Goal: Use online tool/utility: Utilize a website feature to perform a specific function

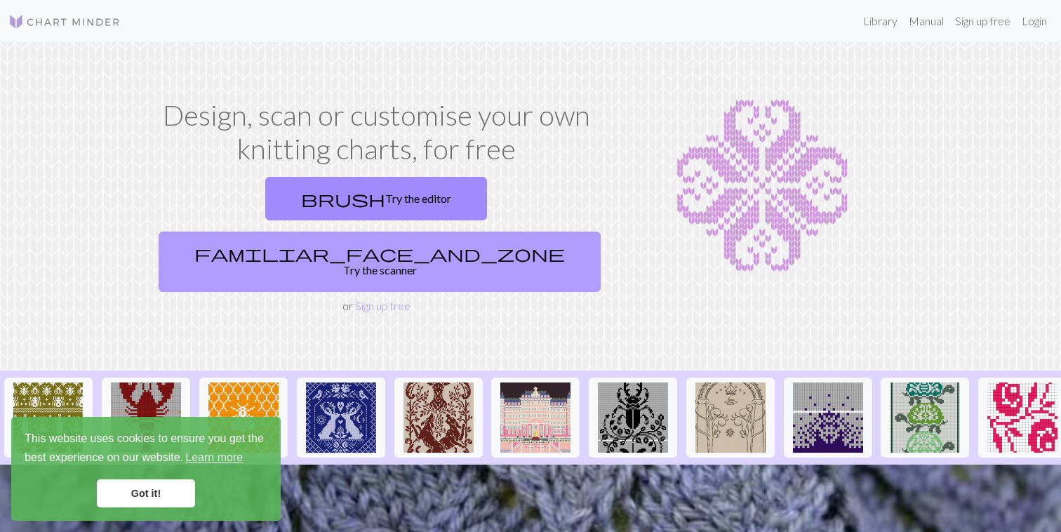
click at [443, 232] on link "familiar_face_and_zone Try the scanner" at bounding box center [380, 262] width 442 height 60
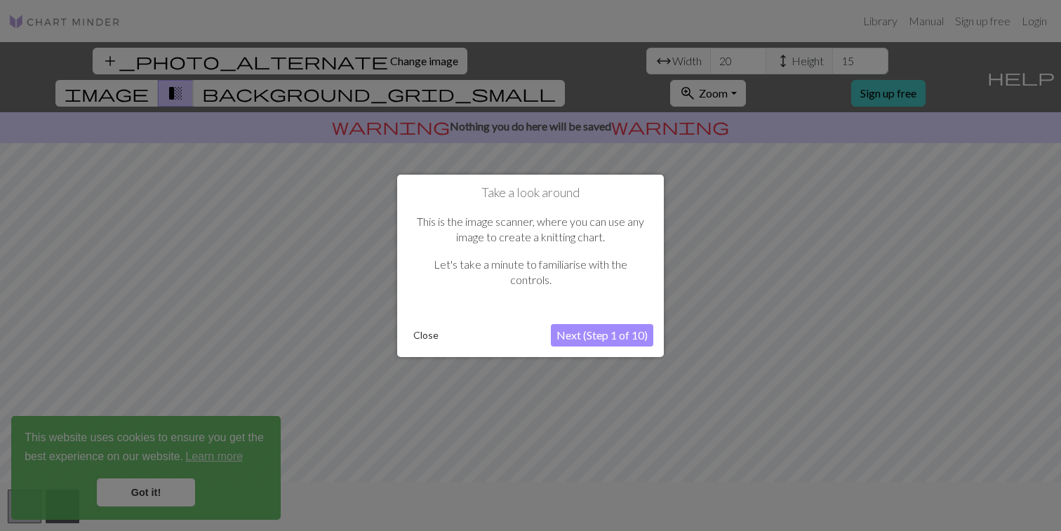
click at [569, 339] on button "Next (Step 1 of 10)" at bounding box center [602, 335] width 102 height 22
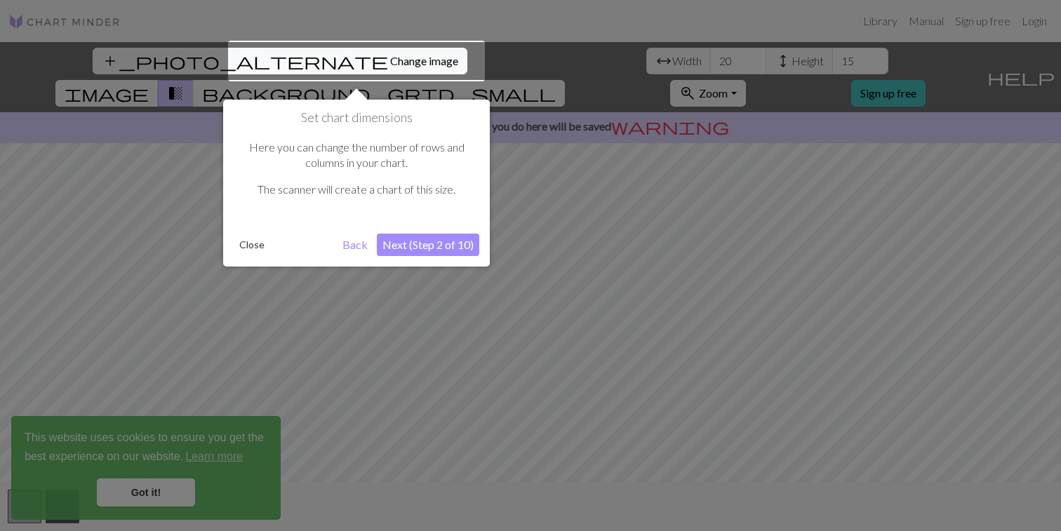
click at [417, 246] on button "Next (Step 2 of 10)" at bounding box center [428, 245] width 102 height 22
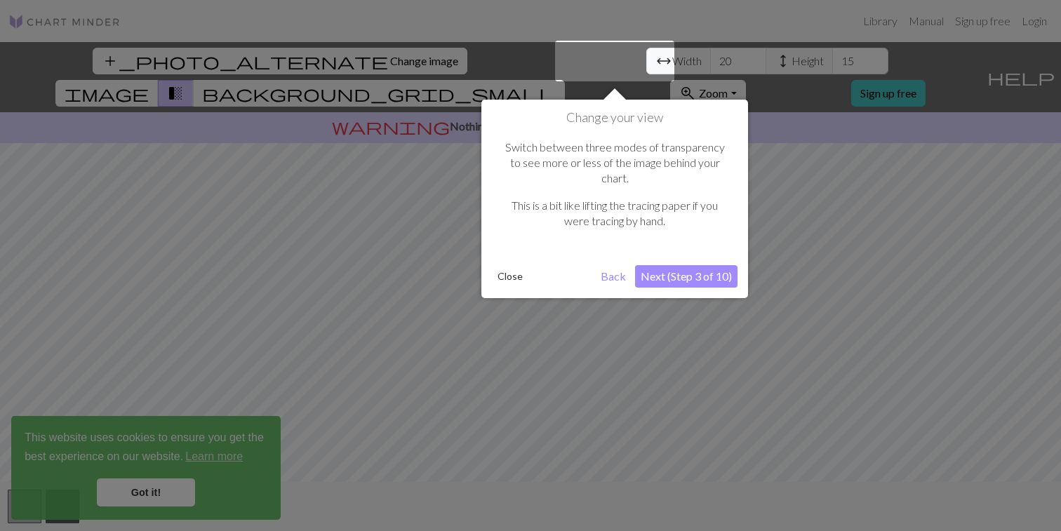
click at [667, 267] on button "Next (Step 3 of 10)" at bounding box center [686, 276] width 102 height 22
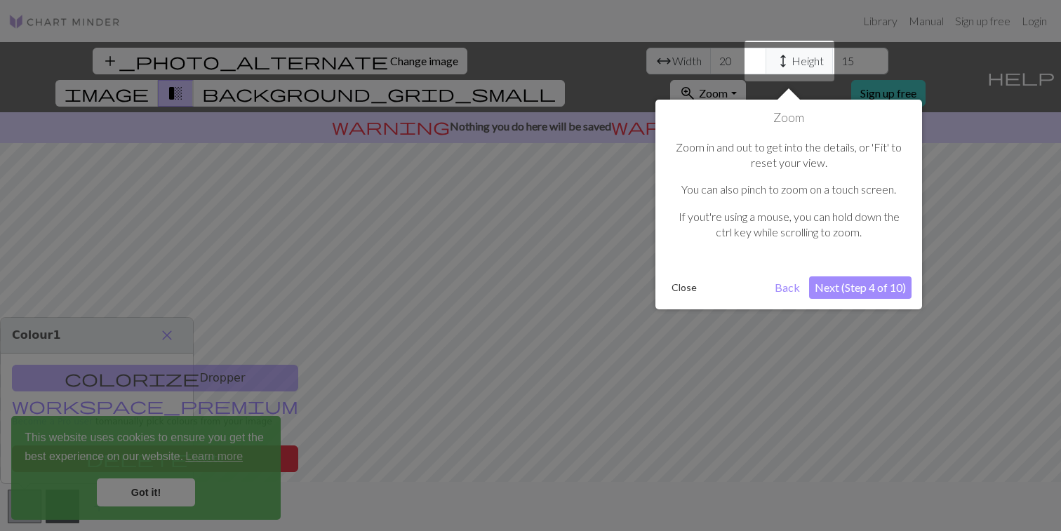
click at [863, 289] on button "Next (Step 4 of 10)" at bounding box center [860, 287] width 102 height 22
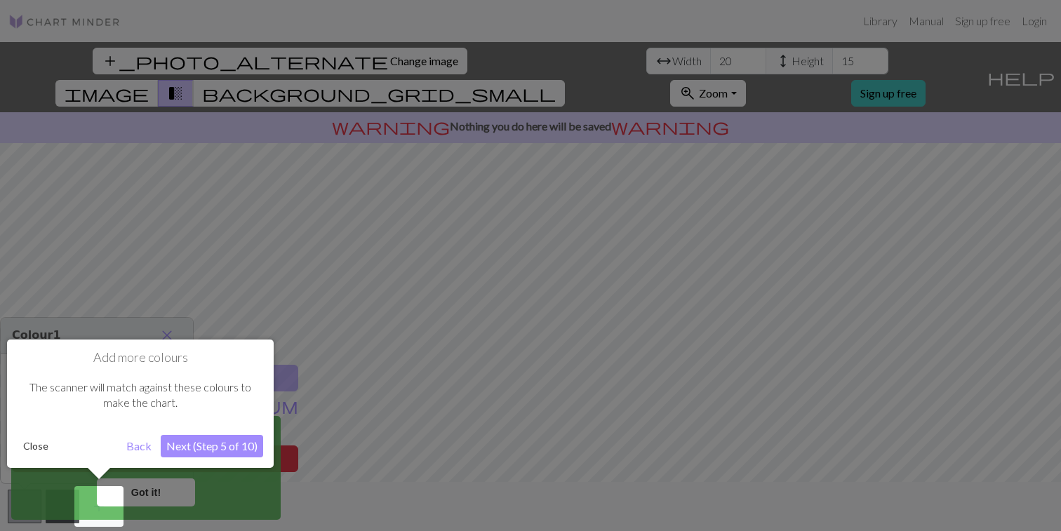
click at [244, 445] on button "Next (Step 5 of 10)" at bounding box center [212, 446] width 102 height 22
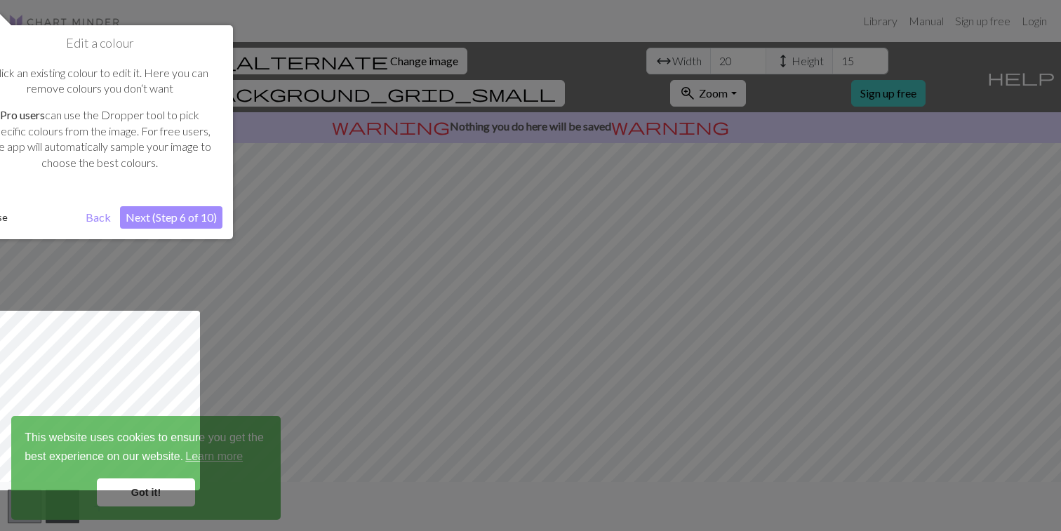
click at [208, 215] on button "Next (Step 6 of 10)" at bounding box center [171, 217] width 102 height 22
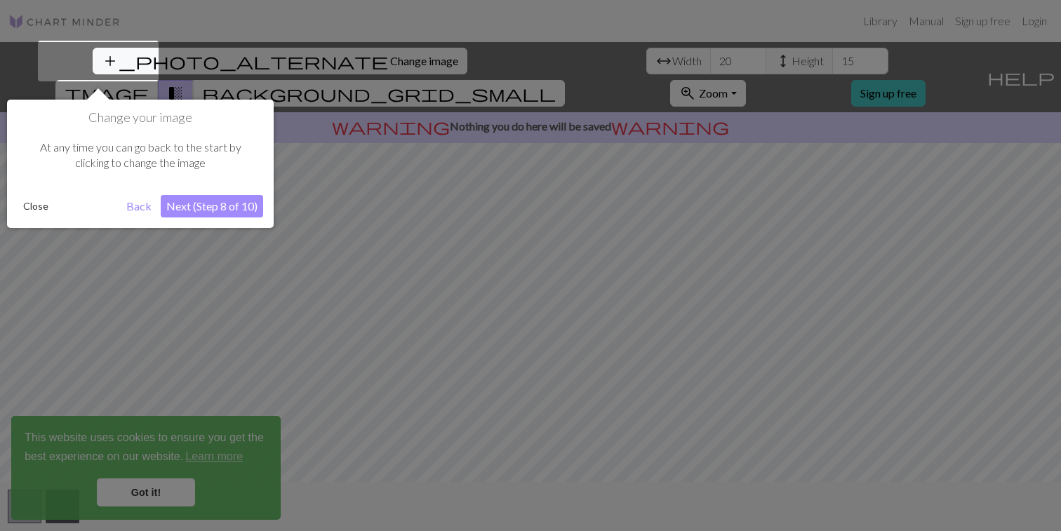
click at [229, 207] on button "Next (Step 8 of 10)" at bounding box center [212, 206] width 102 height 22
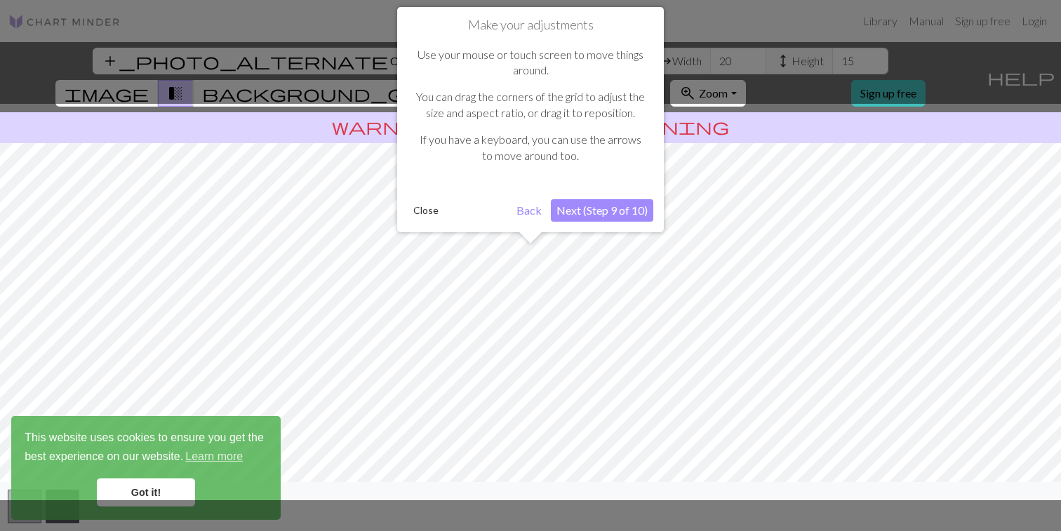
click at [577, 199] on button "Next (Step 9 of 10)" at bounding box center [602, 210] width 102 height 22
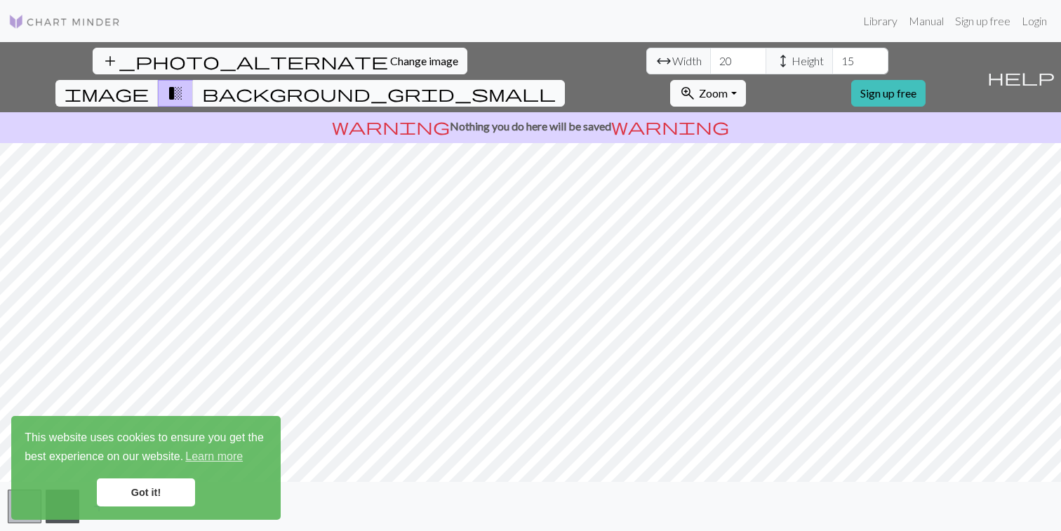
click at [556, 83] on span "background_grid_small" at bounding box center [379, 93] width 354 height 20
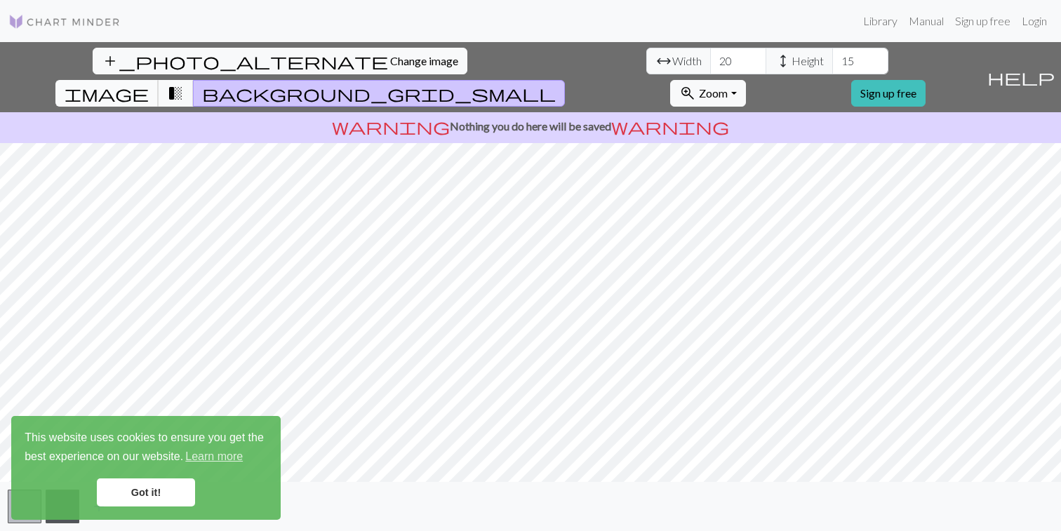
click at [149, 83] on span "image" at bounding box center [107, 93] width 84 height 20
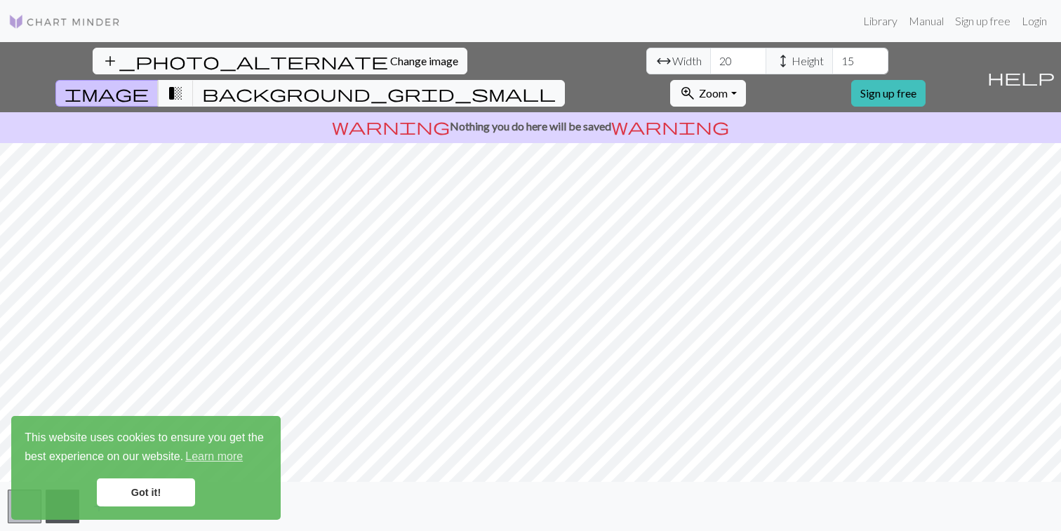
click at [708, 490] on div "add_photo_alternate Change image arrow_range Width 20 height Height 15 image tr…" at bounding box center [530, 286] width 1061 height 489
click at [710, 65] on input "20" at bounding box center [738, 61] width 56 height 27
type input "2"
type input "12"
click at [832, 71] on input "15" at bounding box center [860, 61] width 56 height 27
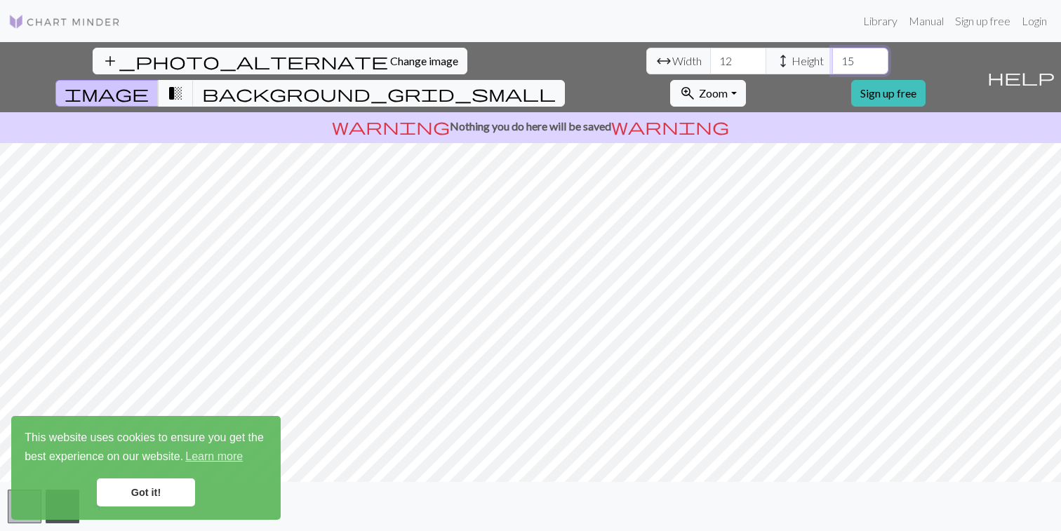
type input "1"
type input "9"
click at [138, 497] on link "Got it!" at bounding box center [146, 492] width 98 height 28
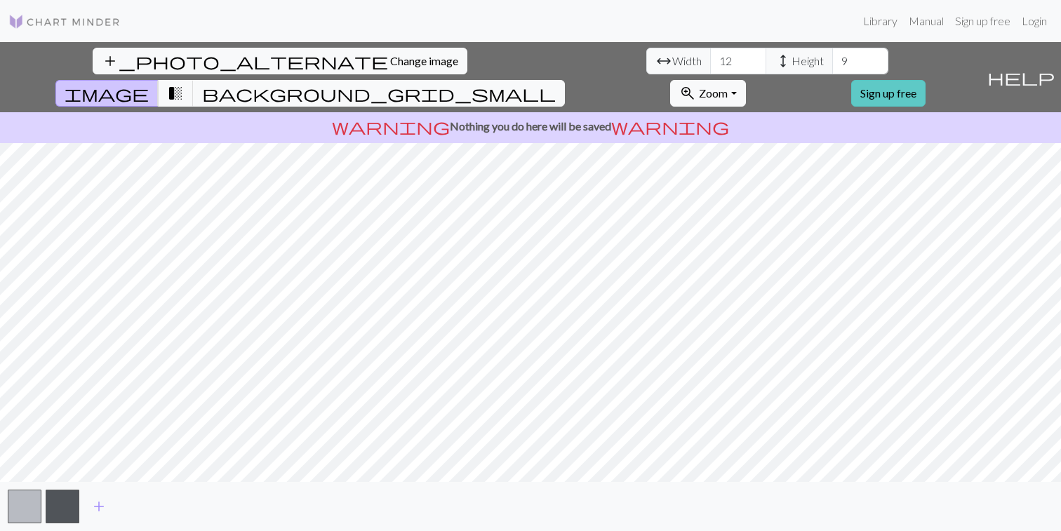
click at [925, 80] on link "Sign up free" at bounding box center [888, 93] width 74 height 27
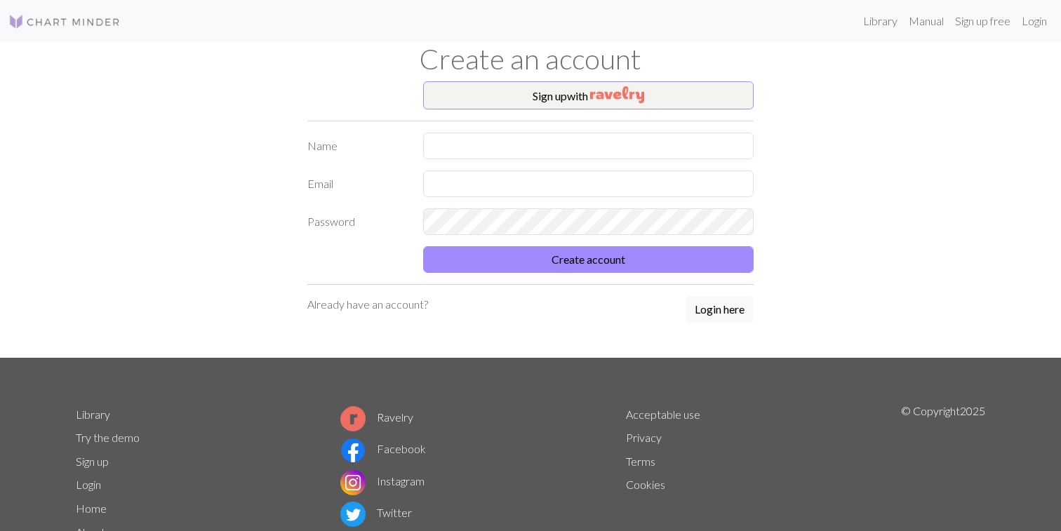
click at [594, 163] on form "Name Email Password Create account" at bounding box center [530, 203] width 446 height 140
click at [594, 154] on input "text" at bounding box center [588, 146] width 330 height 27
click at [546, 145] on input "text" at bounding box center [588, 146] width 330 height 27
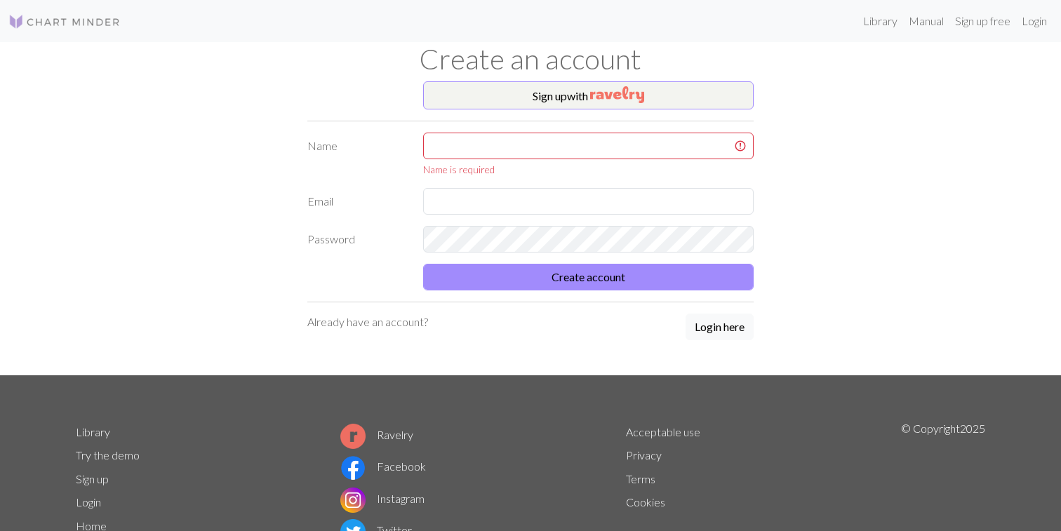
click at [376, 274] on div "Sign up with Name Name is required Email Password Create account Already have a…" at bounding box center [530, 228] width 463 height 294
click at [542, 164] on div "Name is required" at bounding box center [588, 169] width 330 height 15
click at [542, 144] on input "text" at bounding box center [588, 146] width 330 height 27
type input "[PERSON_NAME]"
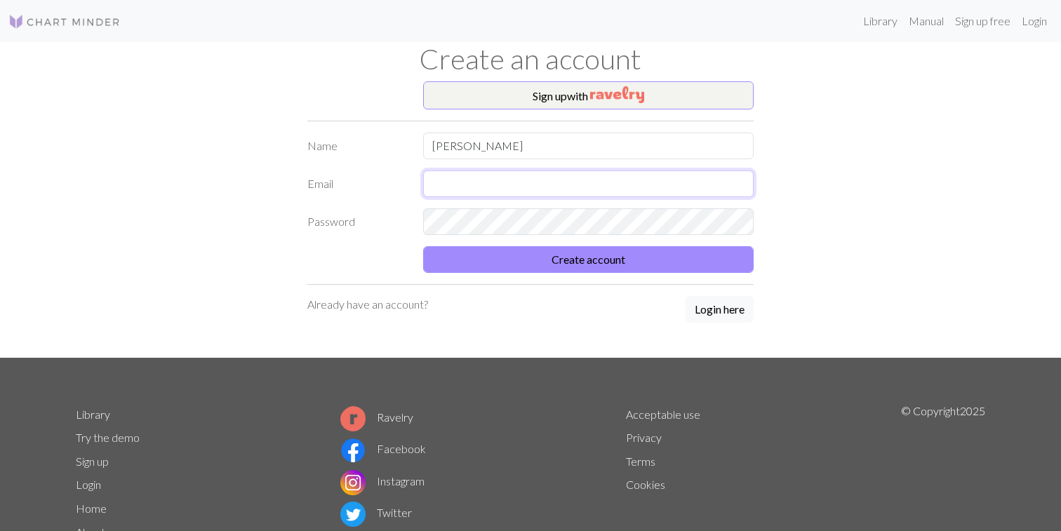
click at [476, 192] on input "text" at bounding box center [588, 183] width 330 height 27
type input "[PERSON_NAME][EMAIL_ADDRESS][DOMAIN_NAME]"
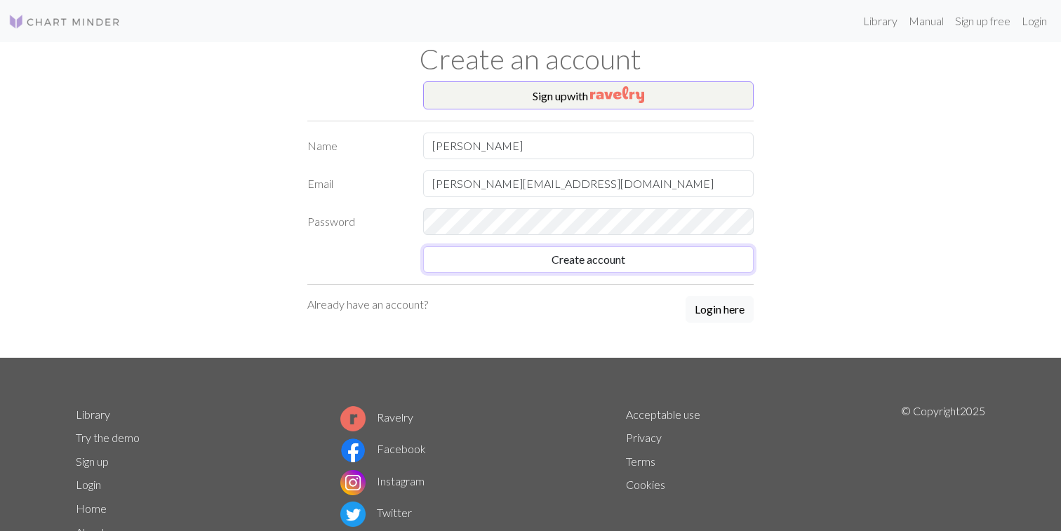
click at [548, 259] on form "Name [PERSON_NAME] Email [PERSON_NAME][EMAIL_ADDRESS][DOMAIN_NAME] Password Cre…" at bounding box center [530, 203] width 446 height 140
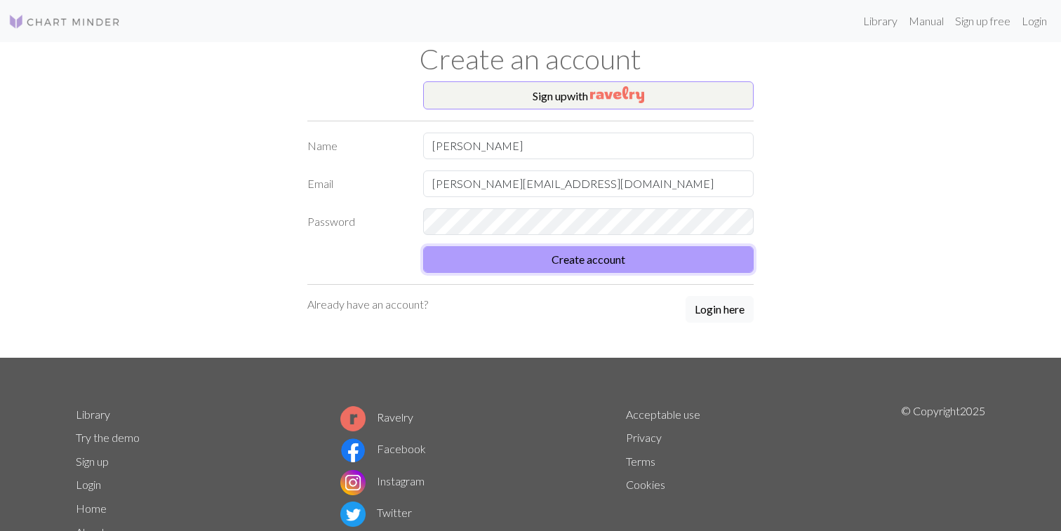
click at [498, 252] on button "Create account" at bounding box center [588, 259] width 330 height 27
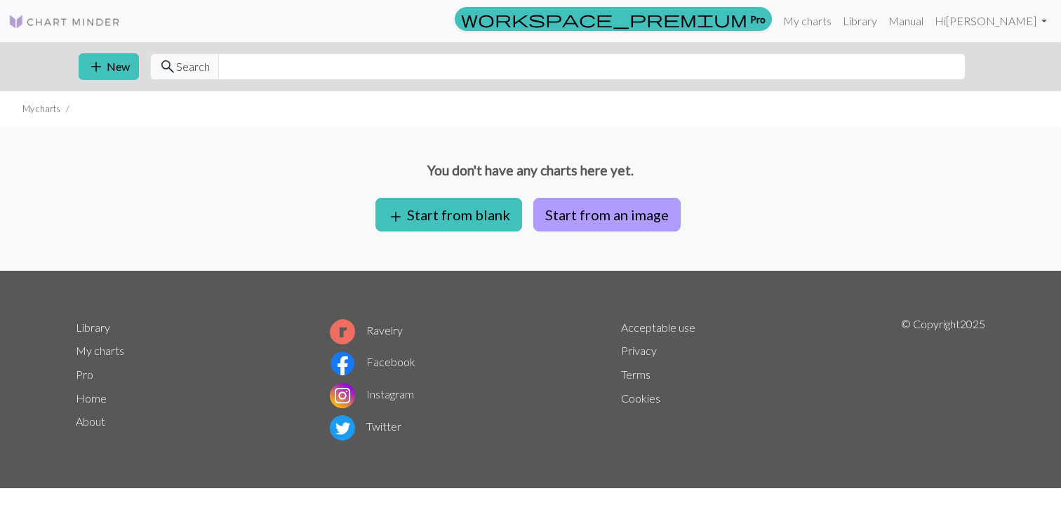
click at [619, 210] on button "Start from an image" at bounding box center [606, 215] width 147 height 34
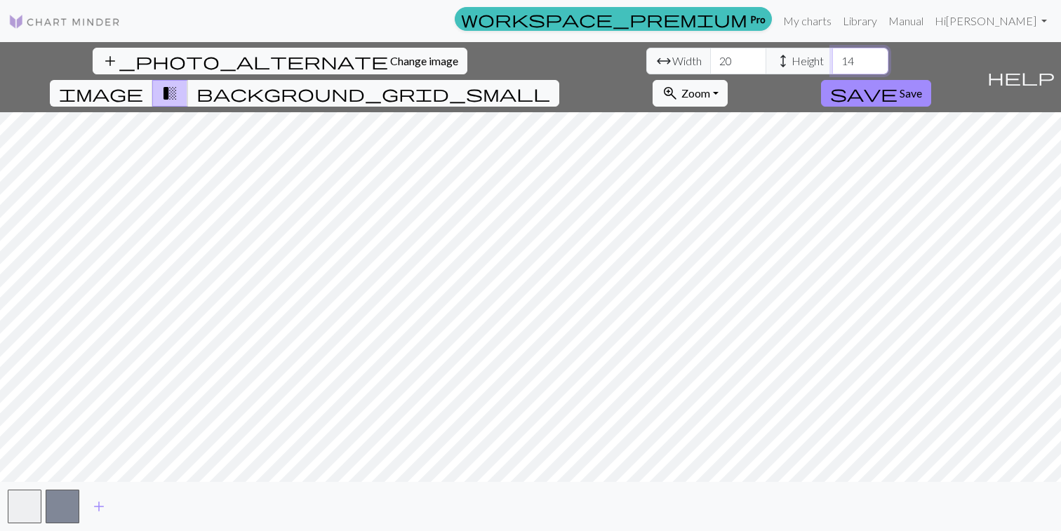
drag, startPoint x: 465, startPoint y: 69, endPoint x: 438, endPoint y: 65, distance: 27.7
click at [832, 65] on input "14" at bounding box center [860, 61] width 56 height 27
type input "9"
drag, startPoint x: 325, startPoint y: 59, endPoint x: 267, endPoint y: 58, distance: 57.5
click at [646, 58] on div "arrow_range Width 20 height Height 9" at bounding box center [767, 61] width 242 height 27
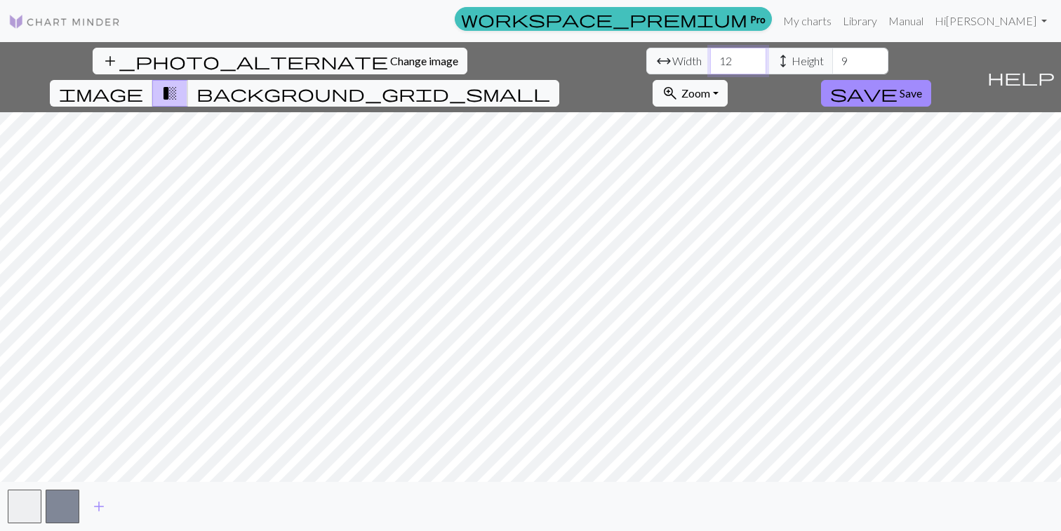
type input "12"
click at [550, 83] on span "background_grid_small" at bounding box center [373, 93] width 354 height 20
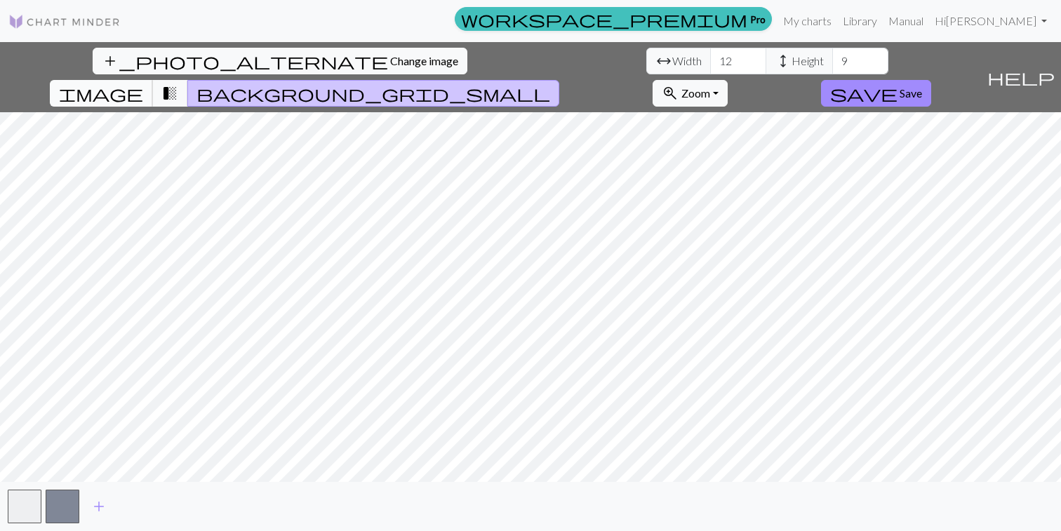
click at [143, 83] on span "image" at bounding box center [101, 93] width 84 height 20
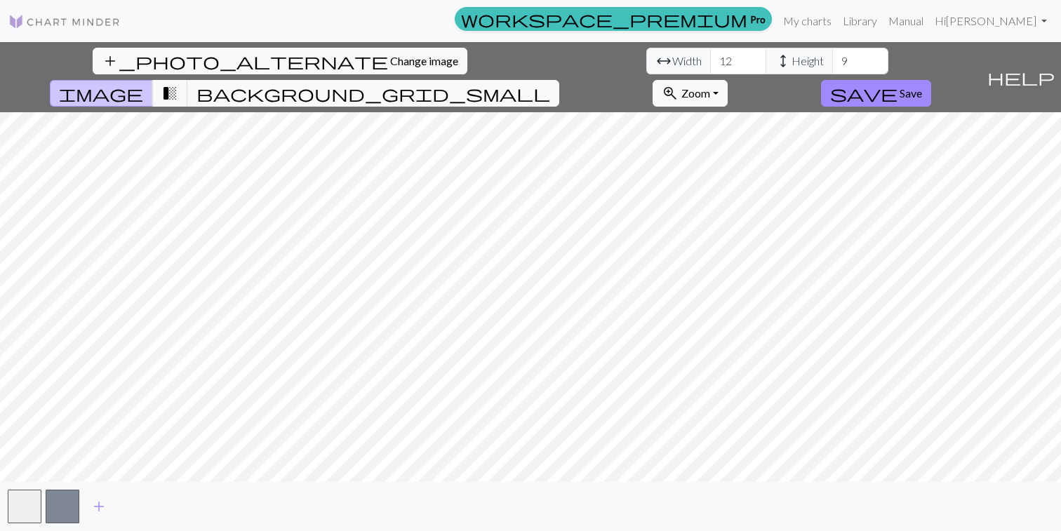
click at [786, 483] on div "add_photo_alternate Change image arrow_range Width 12 height Height 9 image tra…" at bounding box center [530, 286] width 1061 height 489
click at [550, 83] on span "background_grid_small" at bounding box center [373, 93] width 354 height 20
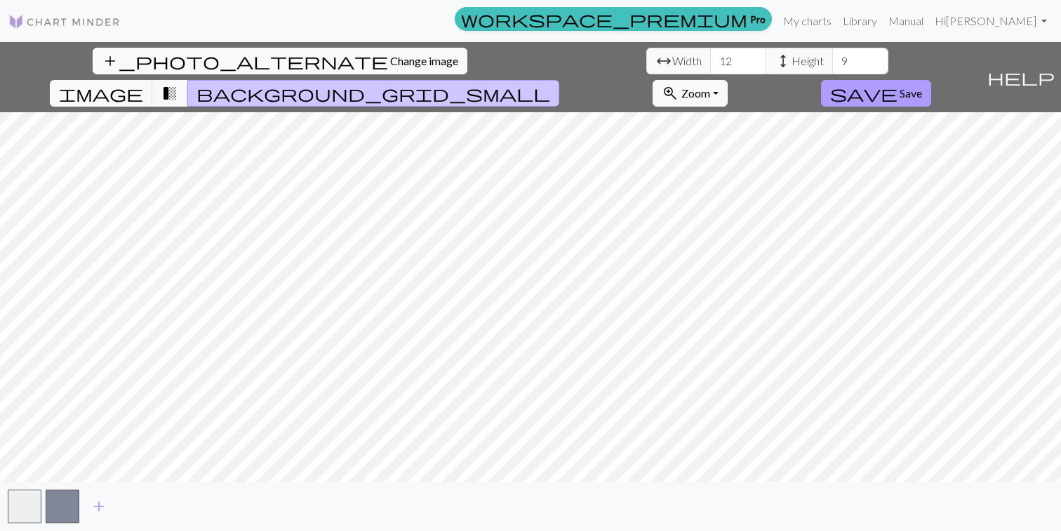
click at [931, 80] on button "save Save" at bounding box center [876, 93] width 110 height 27
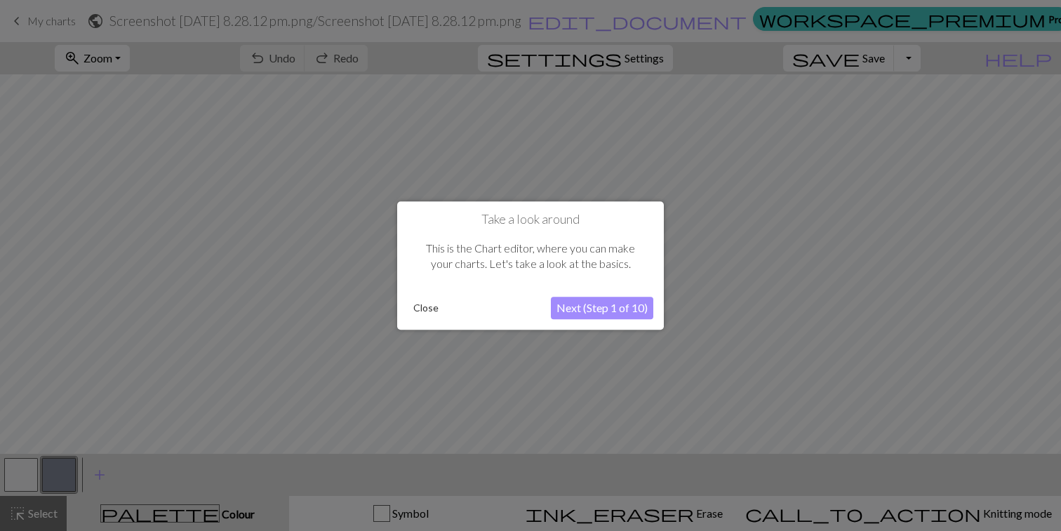
click at [431, 301] on button "Close" at bounding box center [426, 307] width 36 height 21
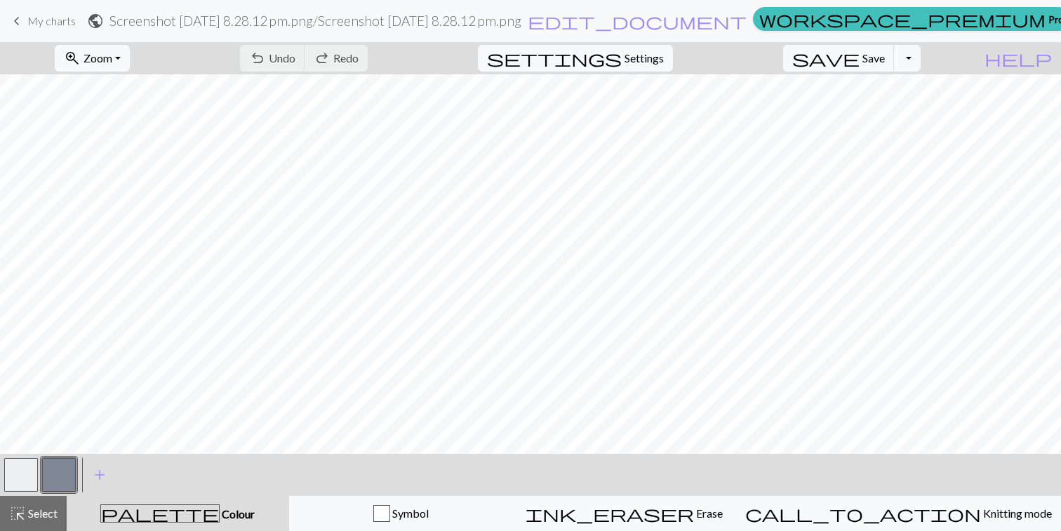
click at [53, 476] on button "button" at bounding box center [59, 475] width 34 height 34
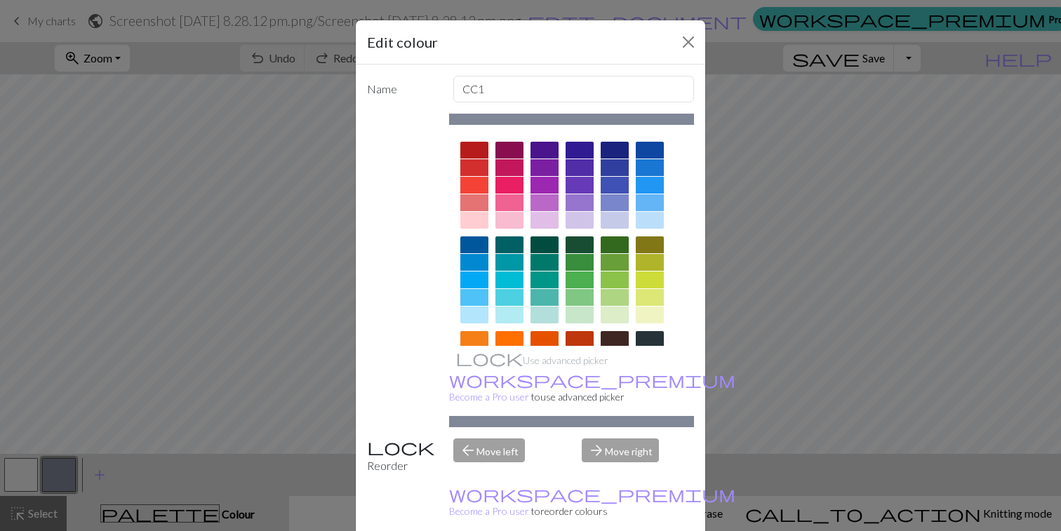
click at [575, 148] on div at bounding box center [579, 150] width 28 height 17
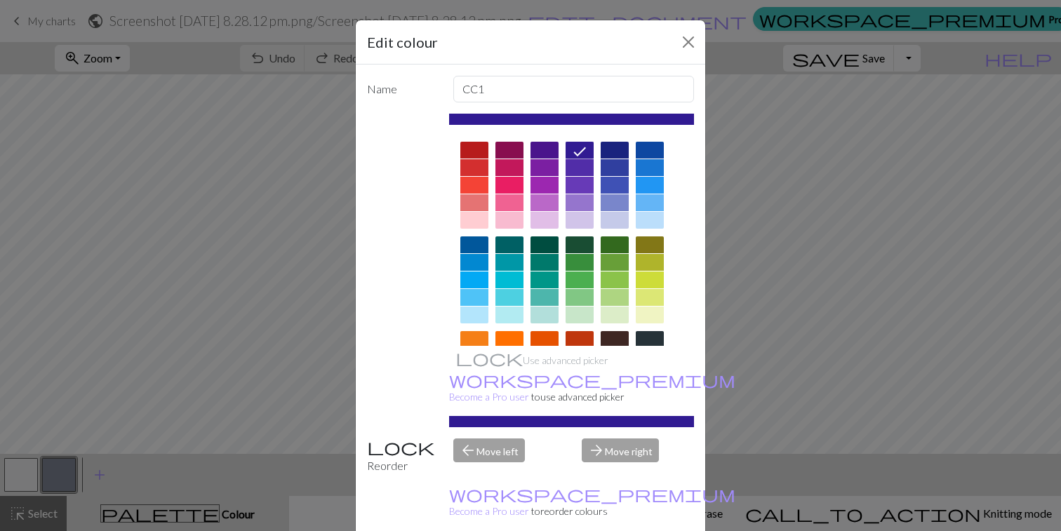
click at [544, 149] on div at bounding box center [544, 150] width 28 height 17
click at [573, 149] on div at bounding box center [579, 150] width 28 height 17
click at [549, 152] on div at bounding box center [544, 150] width 28 height 17
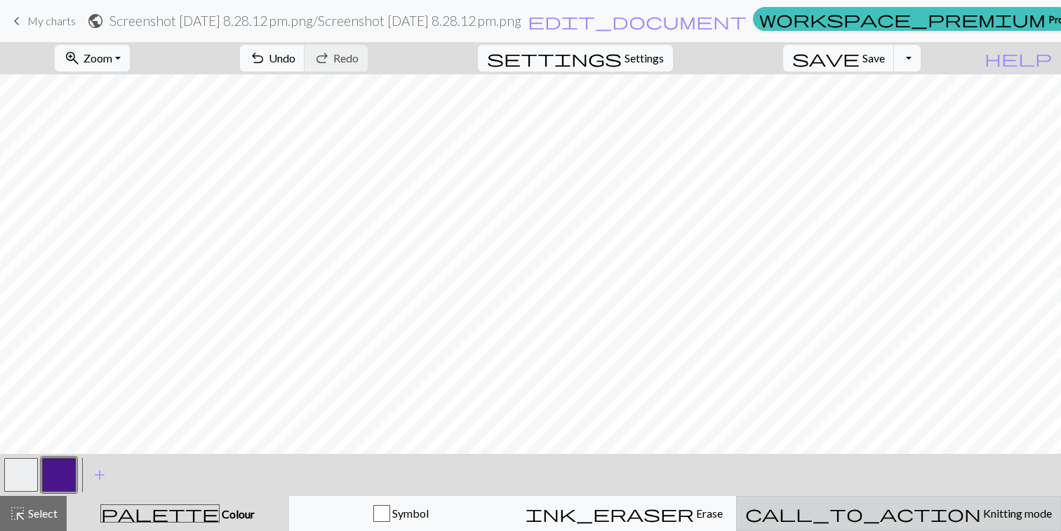
click at [906, 512] on span "call_to_action" at bounding box center [863, 514] width 236 height 20
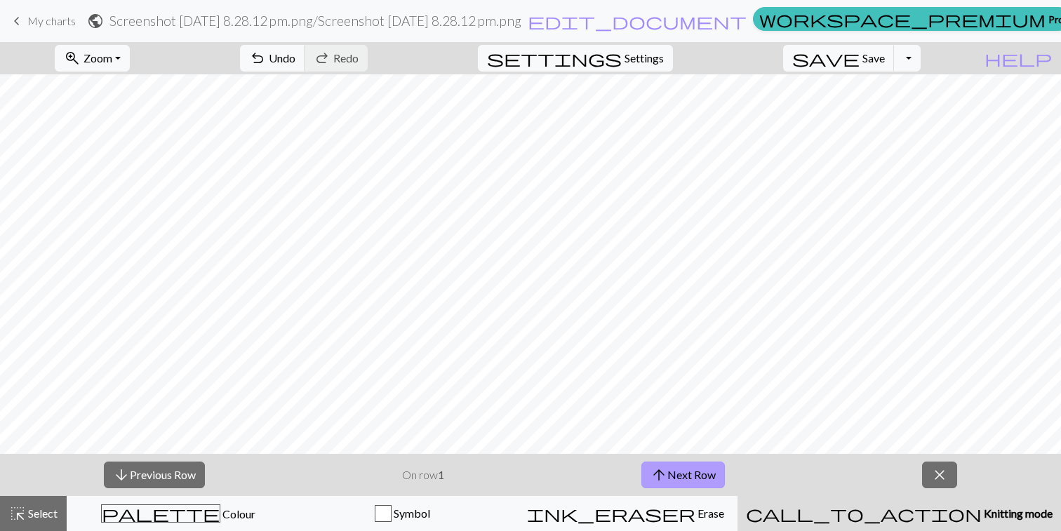
click at [666, 475] on span "arrow_upward" at bounding box center [658, 475] width 17 height 20
click at [661, 480] on span "arrow_upward" at bounding box center [658, 475] width 17 height 20
click at [153, 465] on button "arrow_downward Previous Row" at bounding box center [154, 475] width 101 height 27
click at [657, 462] on button "arrow_upward Next Row" at bounding box center [682, 475] width 83 height 27
click at [685, 468] on button "arrow_upward Next Row" at bounding box center [682, 475] width 83 height 27
